Goal: Navigation & Orientation: Understand site structure

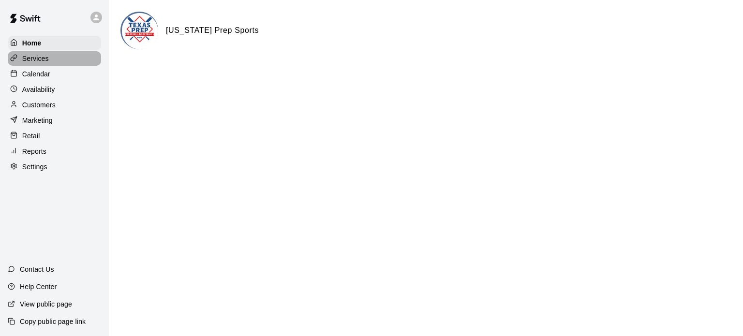
click at [34, 60] on p "Services" at bounding box center [35, 59] width 27 height 10
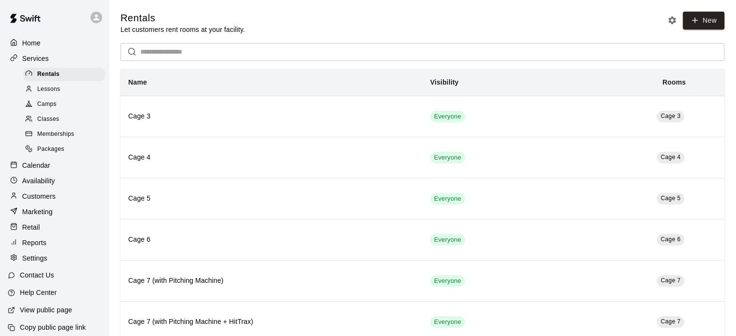
click at [41, 141] on div "Memberships" at bounding box center [64, 135] width 82 height 14
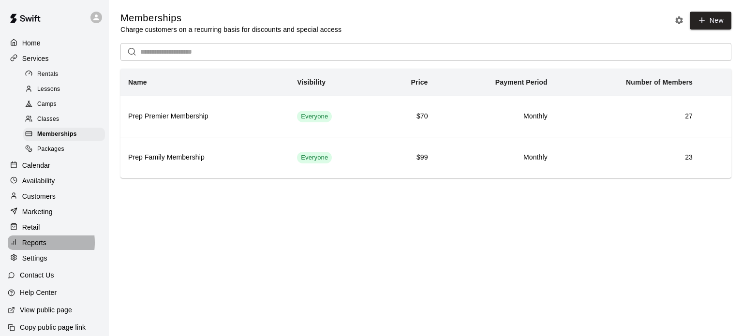
click at [34, 248] on p "Reports" at bounding box center [34, 243] width 24 height 10
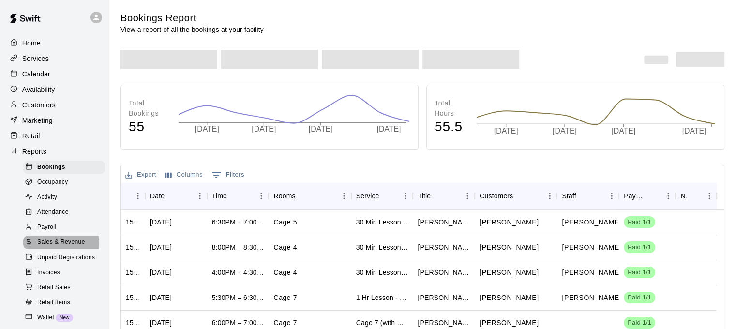
click at [58, 247] on span "Sales & Revenue" at bounding box center [61, 243] width 48 height 10
